Goal: Navigation & Orientation: Find specific page/section

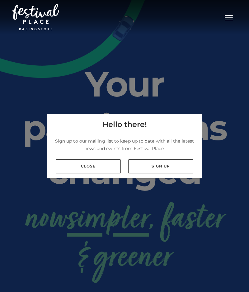
click at [95, 174] on link "Close" at bounding box center [88, 167] width 65 height 14
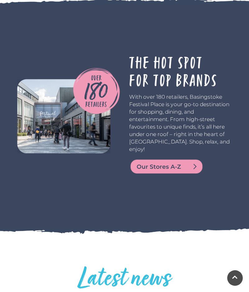
scroll to position [1319, 0]
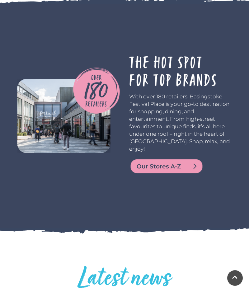
click at [160, 159] on img at bounding box center [166, 166] width 75 height 15
click at [167, 159] on img at bounding box center [166, 166] width 75 height 15
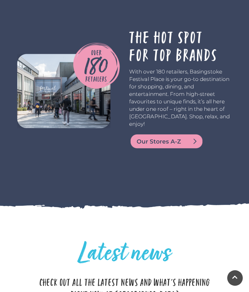
click at [182, 137] on span "Our Stores A-Z" at bounding box center [174, 141] width 75 height 9
click at [198, 137] on span "Our Stores A-Z" at bounding box center [174, 141] width 75 height 9
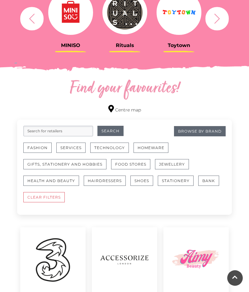
scroll to position [276, 0]
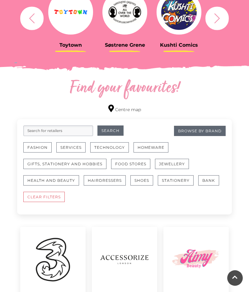
click at [43, 145] on button "Fashion" at bounding box center [37, 147] width 28 height 10
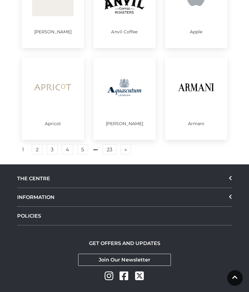
scroll to position [344, 0]
click at [38, 152] on link "2" at bounding box center [37, 150] width 11 height 10
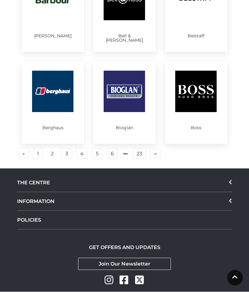
click at [68, 152] on link "3" at bounding box center [66, 154] width 11 height 10
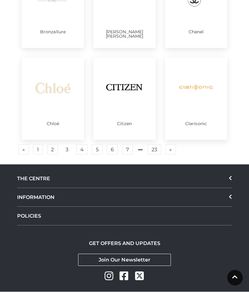
click at [83, 151] on link "4" at bounding box center [82, 150] width 12 height 10
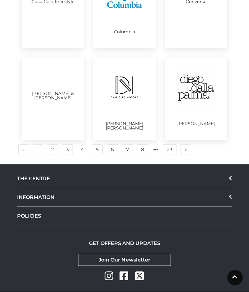
click at [127, 151] on link "7" at bounding box center [127, 150] width 11 height 10
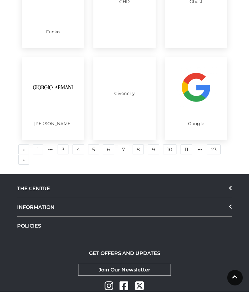
scroll to position [345, 0]
click at [151, 153] on link "9" at bounding box center [153, 150] width 11 height 10
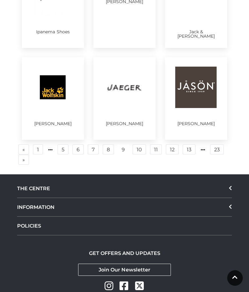
click at [173, 152] on link "12" at bounding box center [172, 150] width 13 height 10
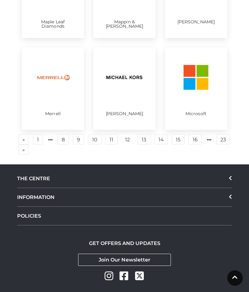
scroll to position [354, 0]
